Goal: Browse casually

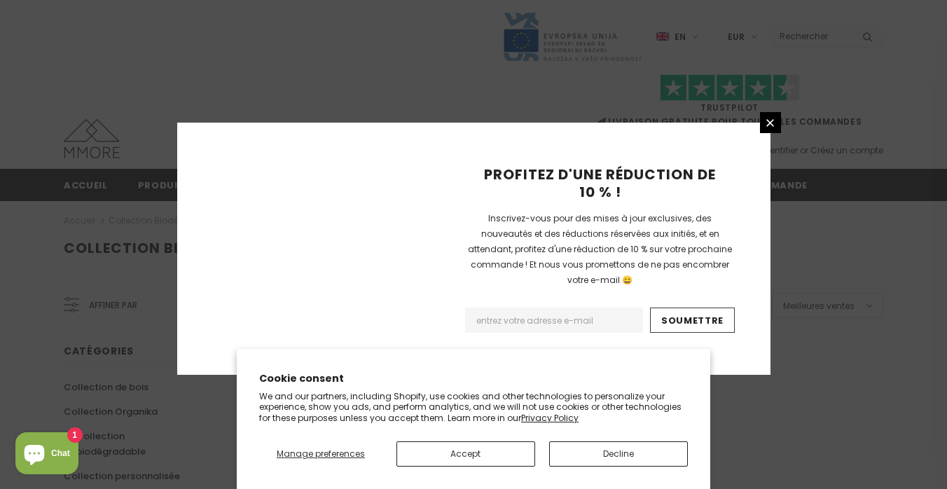
scroll to position [980, 0]
